Goal: Transaction & Acquisition: Purchase product/service

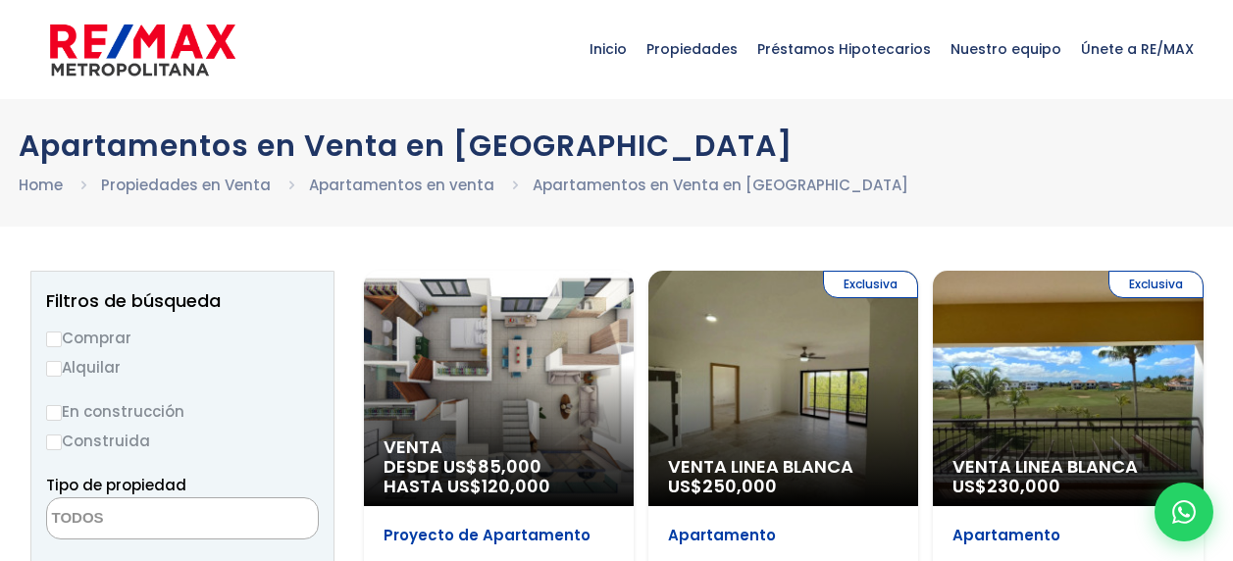
select select
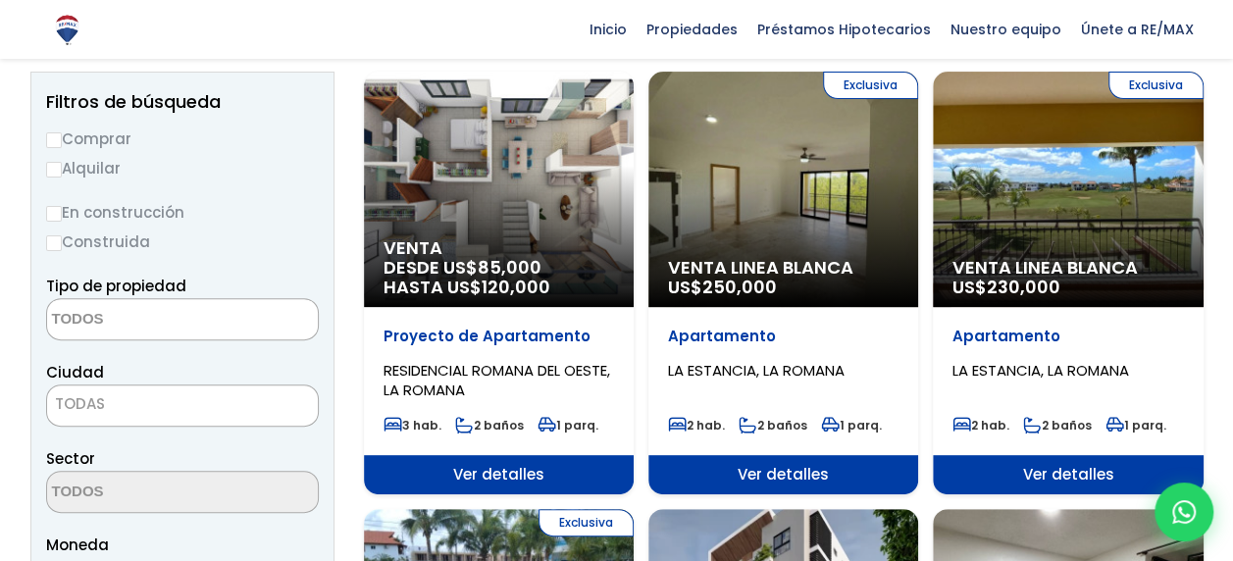
scroll to position [196, 0]
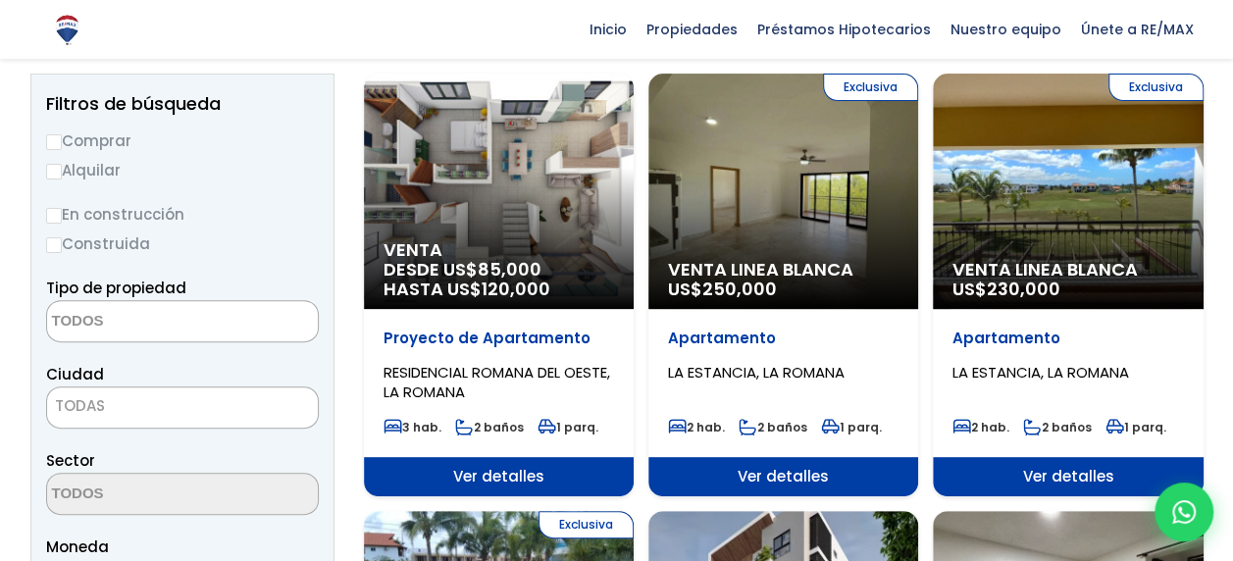
click at [55, 139] on input "Comprar" at bounding box center [54, 142] width 16 height 16
radio input "true"
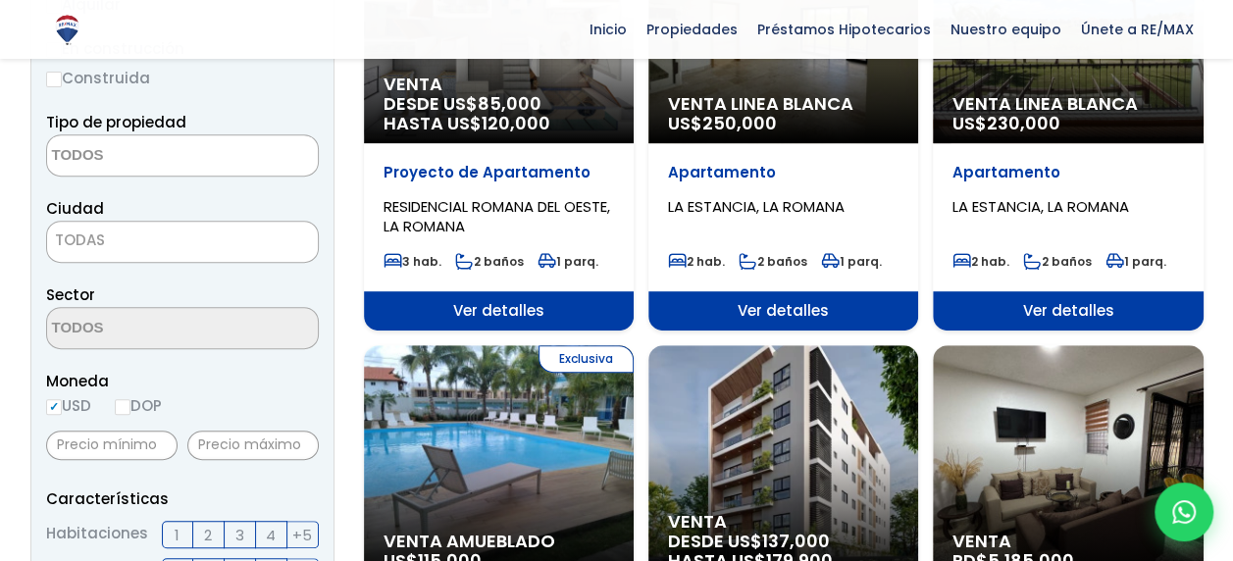
scroll to position [392, 0]
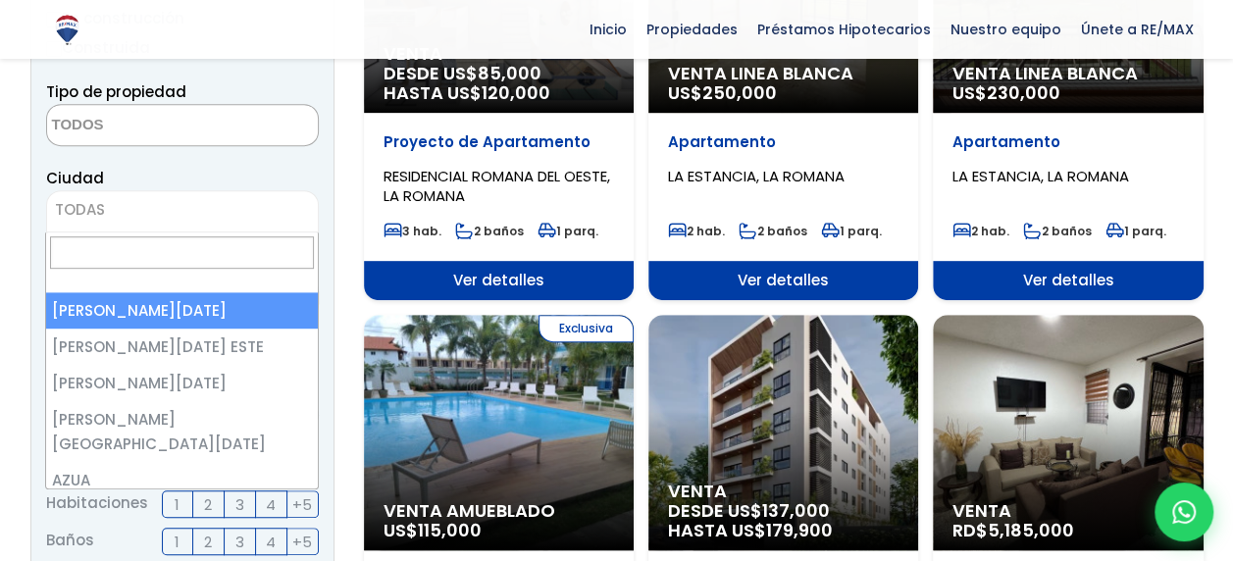
click at [170, 207] on span "TODAS" at bounding box center [182, 209] width 271 height 27
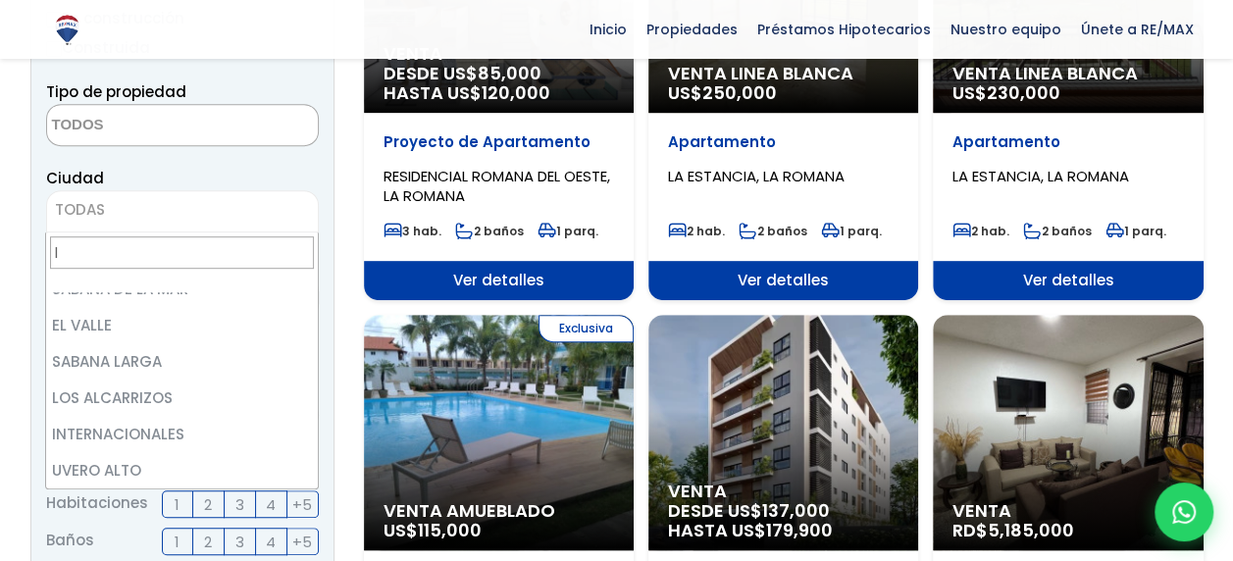
scroll to position [0, 0]
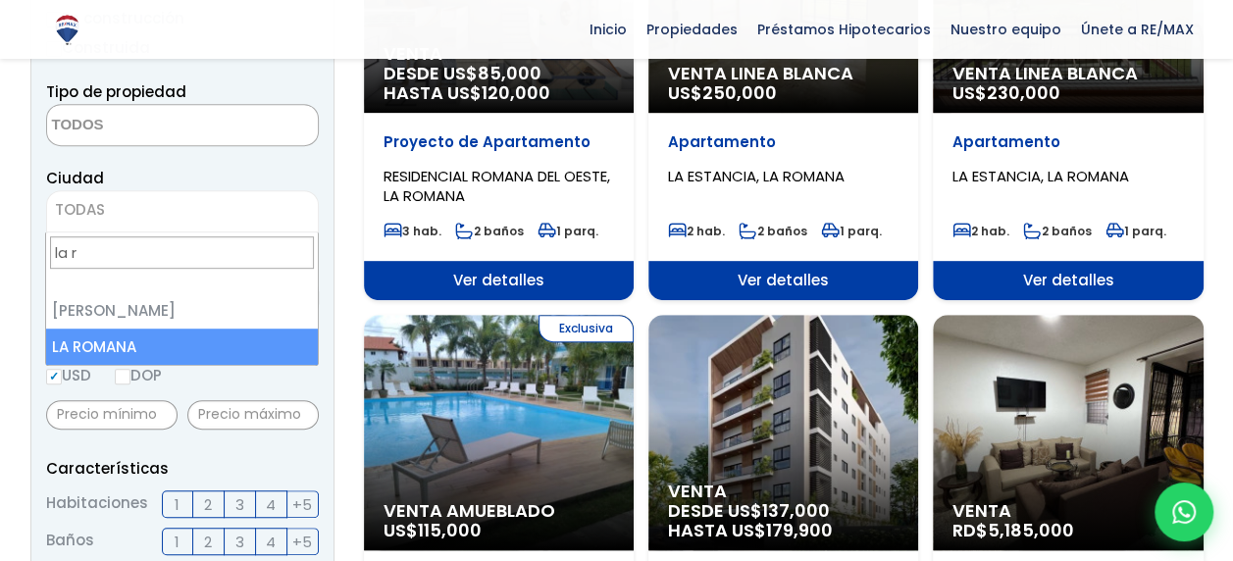
type input "la r"
select select "60"
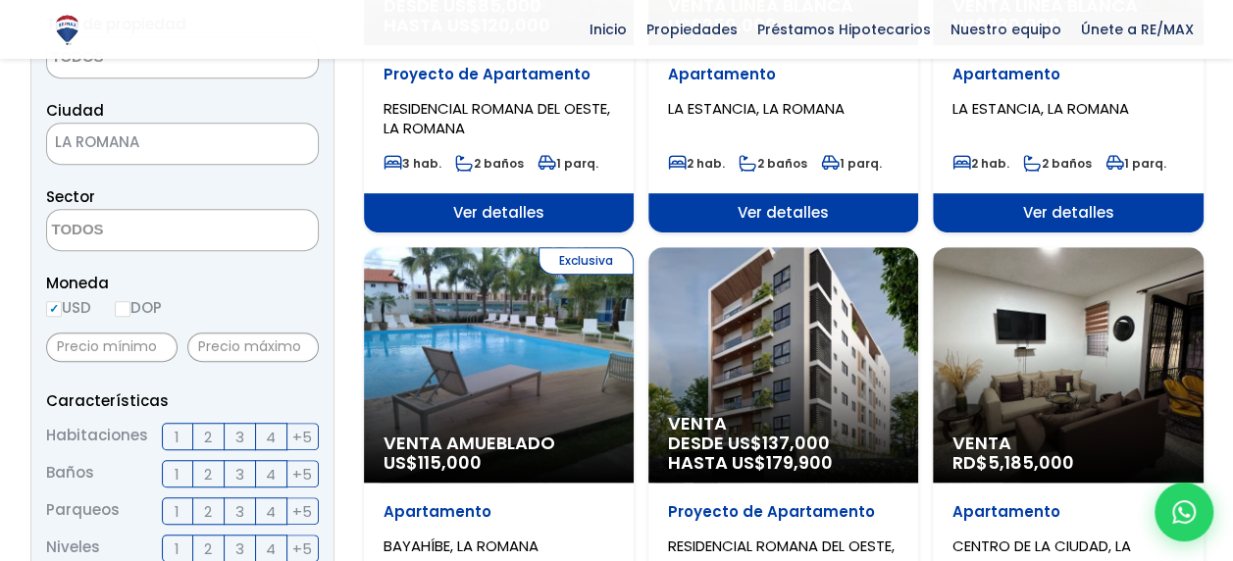
scroll to position [490, 0]
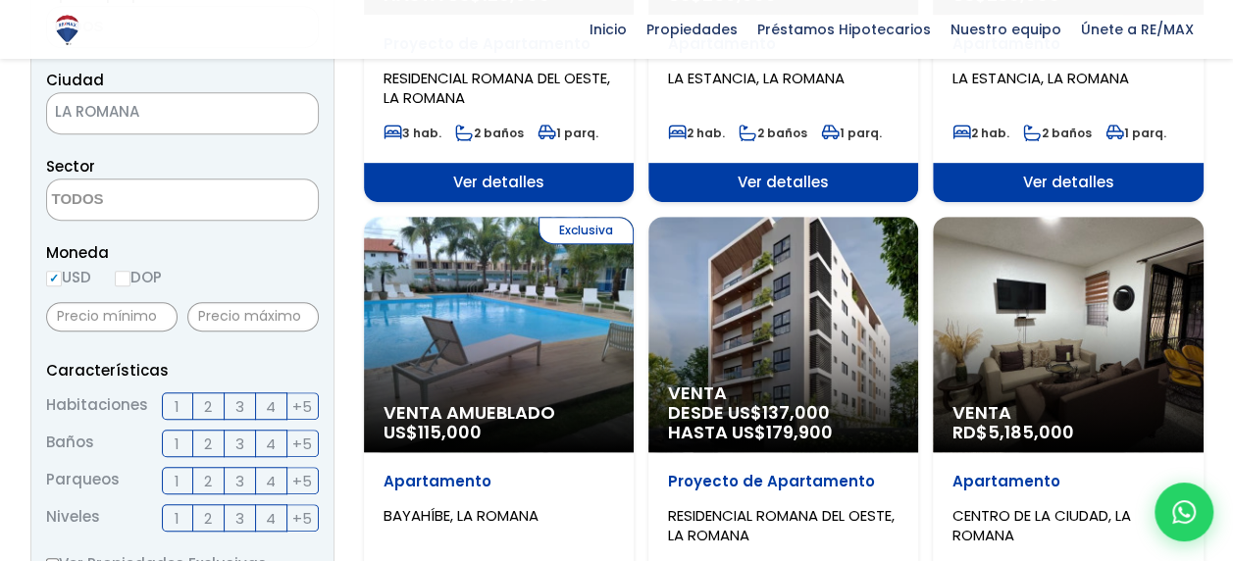
click at [135, 271] on label "DOP" at bounding box center [138, 277] width 47 height 25
click at [0, 0] on input "DOP" at bounding box center [0, 0] width 0 height 0
click at [130, 277] on input "DOP" at bounding box center [123, 279] width 16 height 16
radio input "true"
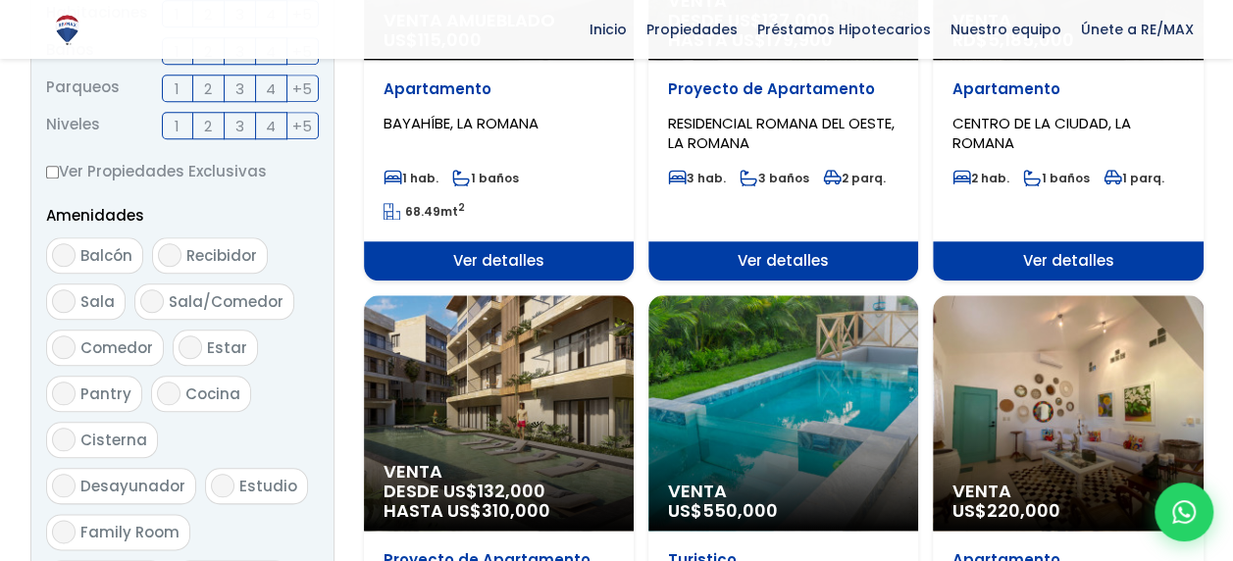
scroll to position [1079, 0]
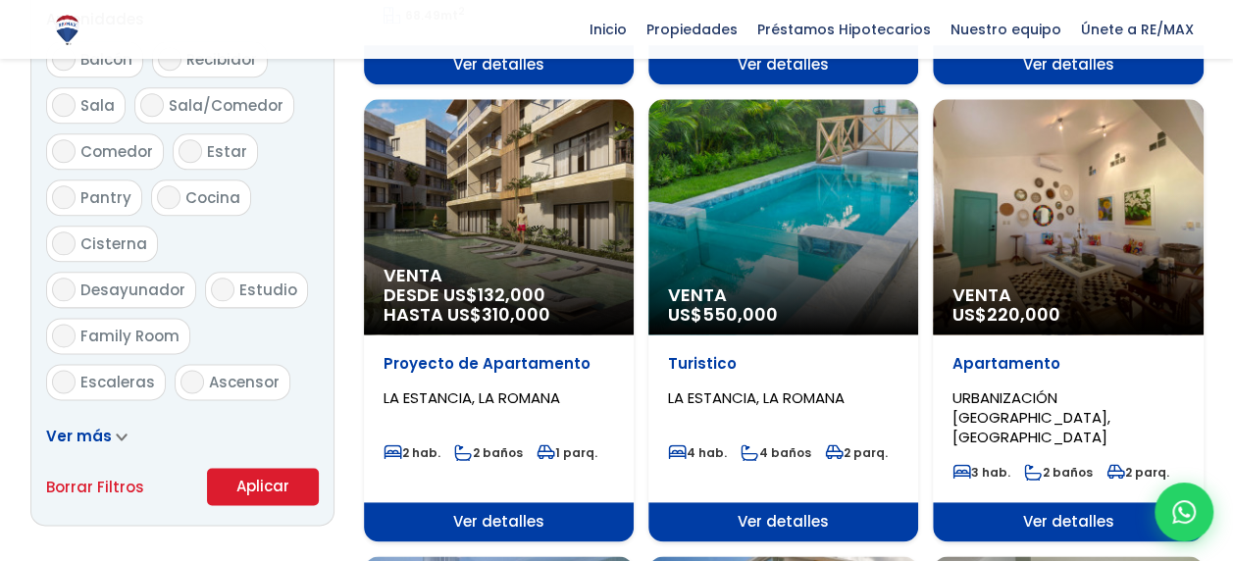
click at [272, 481] on button "Aplicar" at bounding box center [263, 486] width 112 height 37
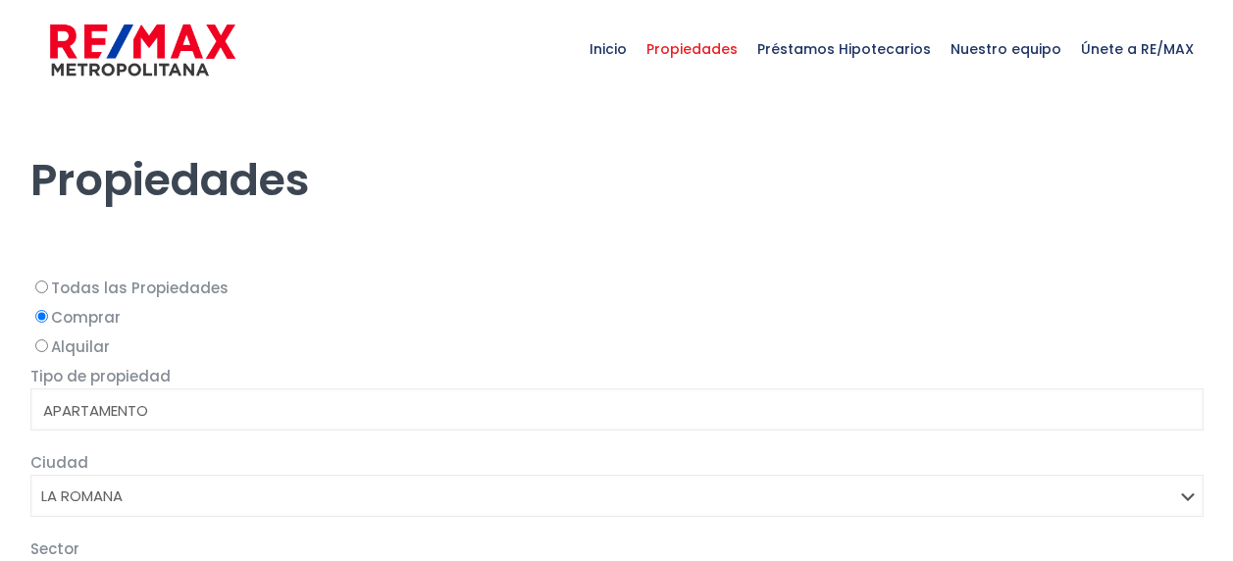
select select
select select "60"
select select
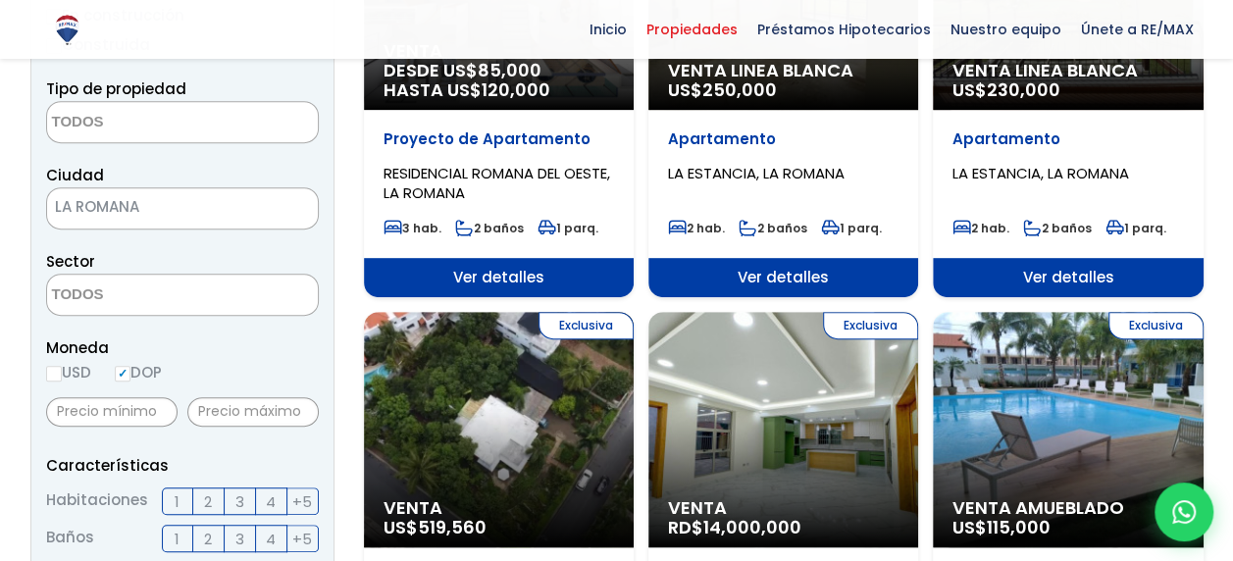
scroll to position [588, 0]
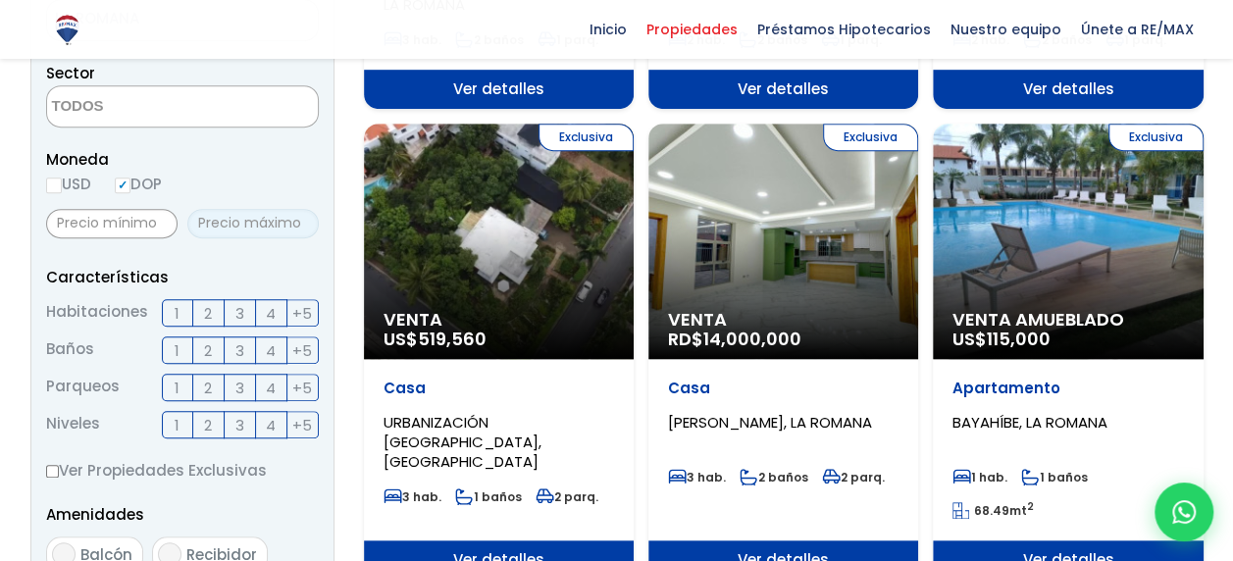
click at [228, 221] on input "text" at bounding box center [252, 223] width 131 height 29
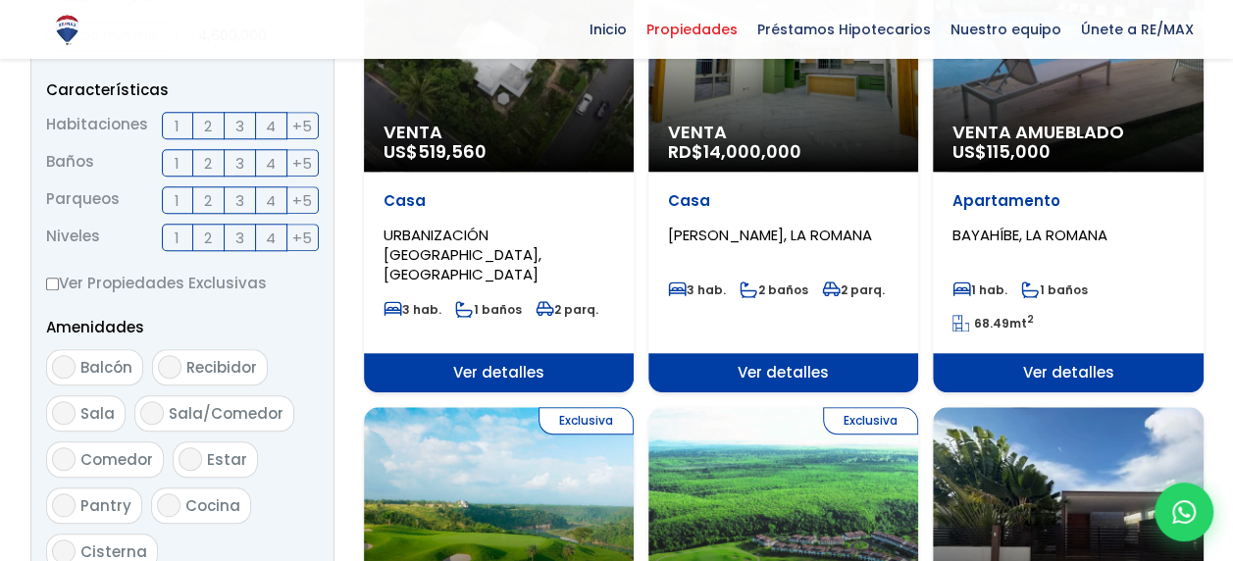
scroll to position [1079, 0]
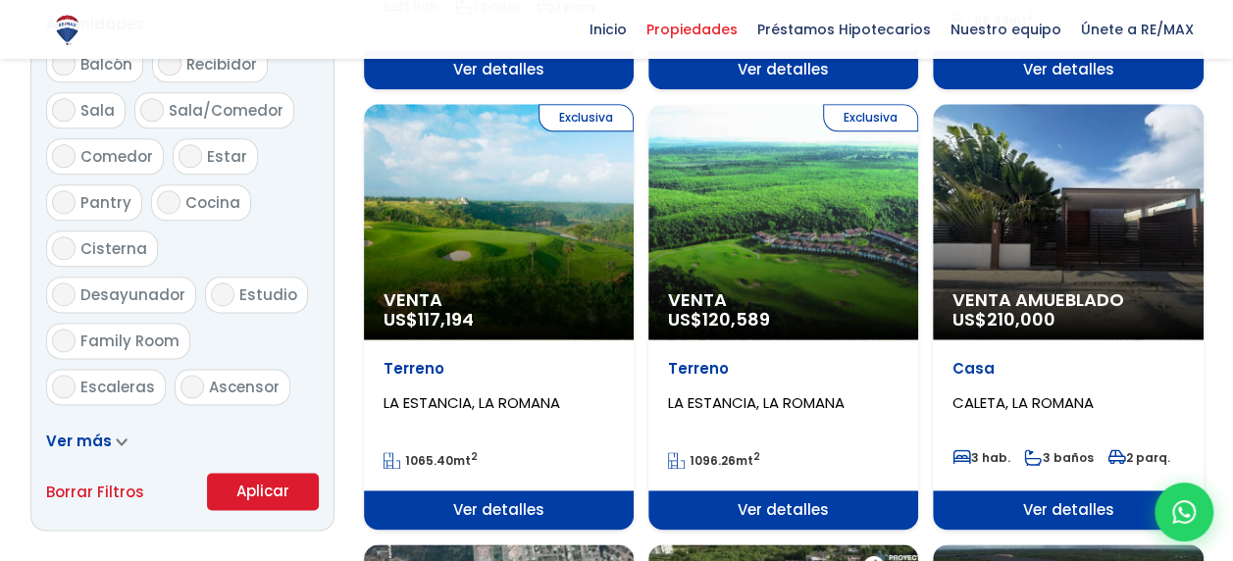
type input "4,600,000"
click at [294, 488] on button "Aplicar" at bounding box center [263, 491] width 112 height 37
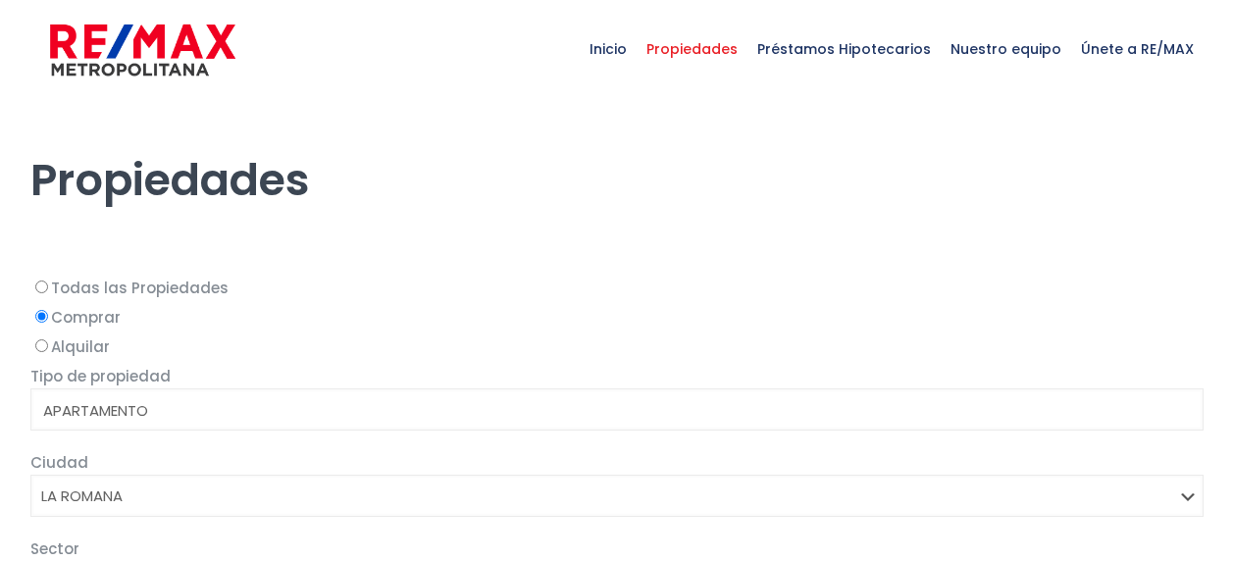
select select
select select "60"
select select
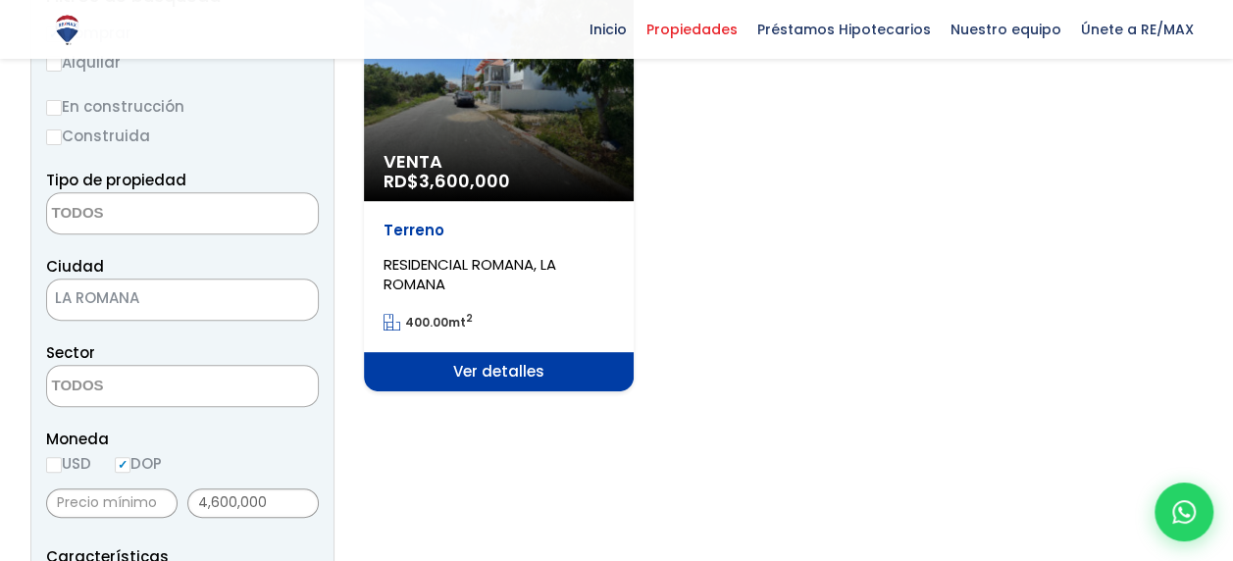
scroll to position [392, 0]
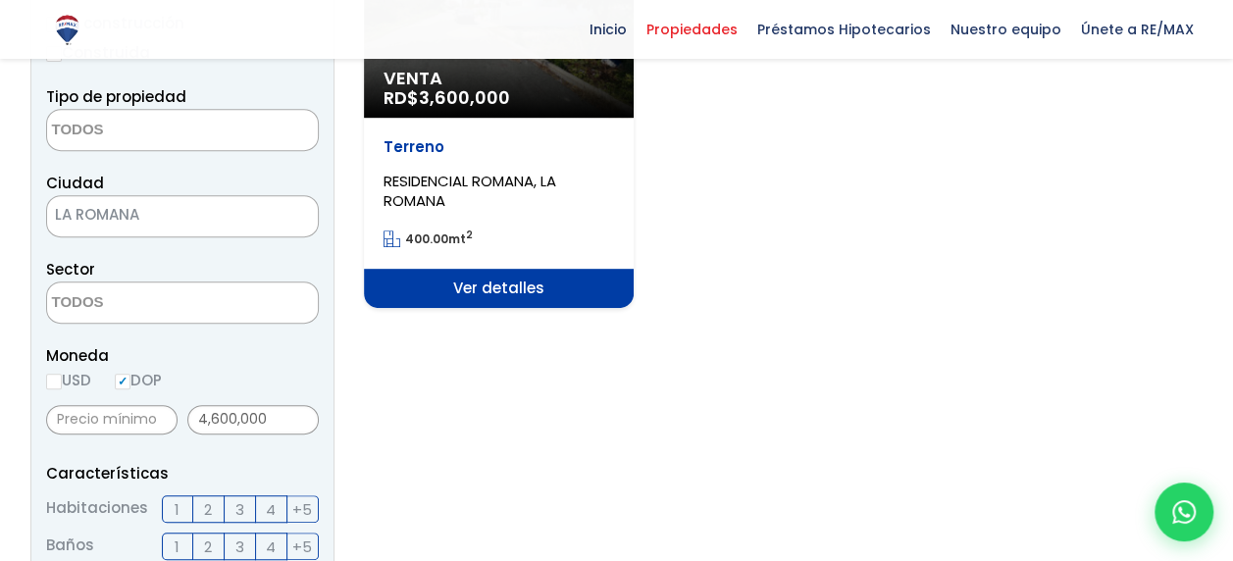
click at [469, 286] on span "Ver detalles" at bounding box center [499, 288] width 270 height 39
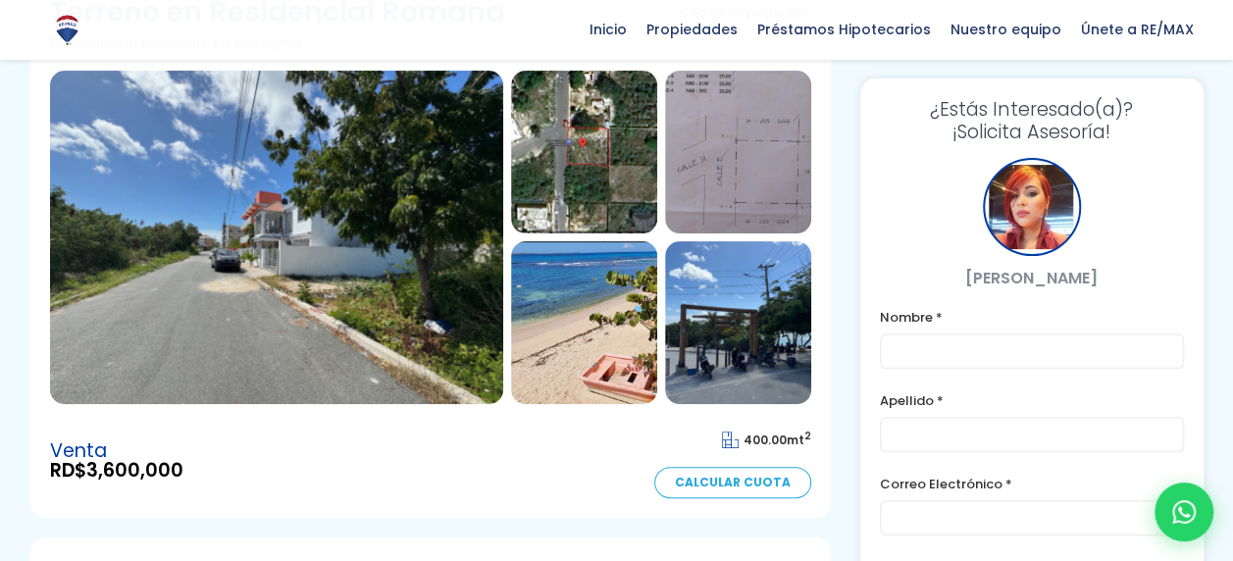
scroll to position [98, 0]
